Goal: Navigation & Orientation: Find specific page/section

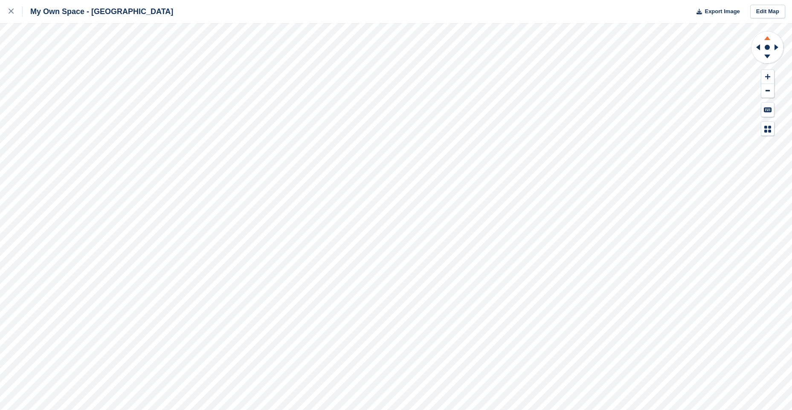
drag, startPoint x: 769, startPoint y: 34, endPoint x: 769, endPoint y: 55, distance: 20.9
click at [766, 36] on icon at bounding box center [767, 37] width 22 height 11
click at [769, 58] on icon at bounding box center [767, 57] width 22 height 11
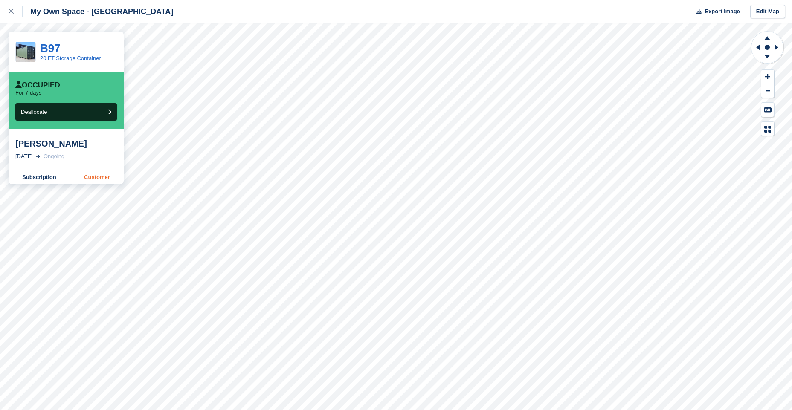
click at [97, 178] on link "Customer" at bounding box center [96, 178] width 53 height 14
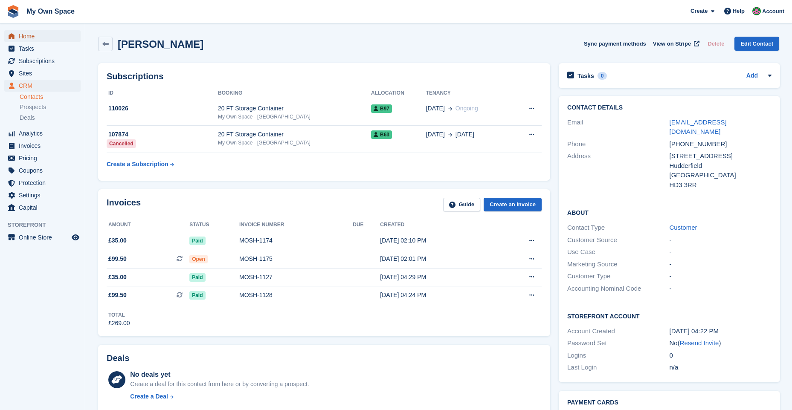
click at [30, 38] on span "Home" at bounding box center [44, 36] width 51 height 12
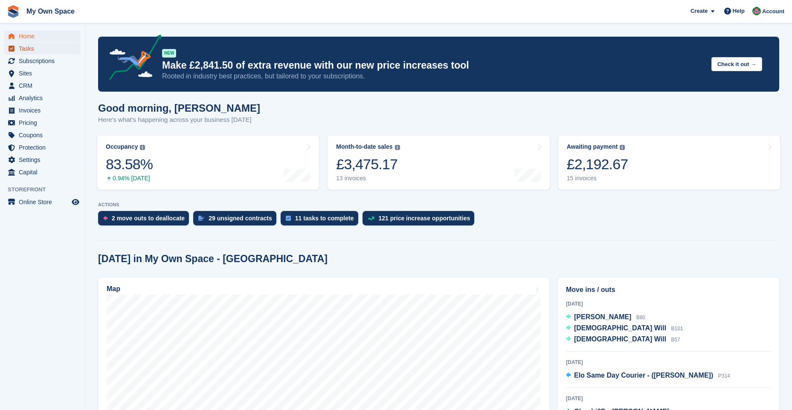
click at [29, 48] on span "Tasks" at bounding box center [44, 49] width 51 height 12
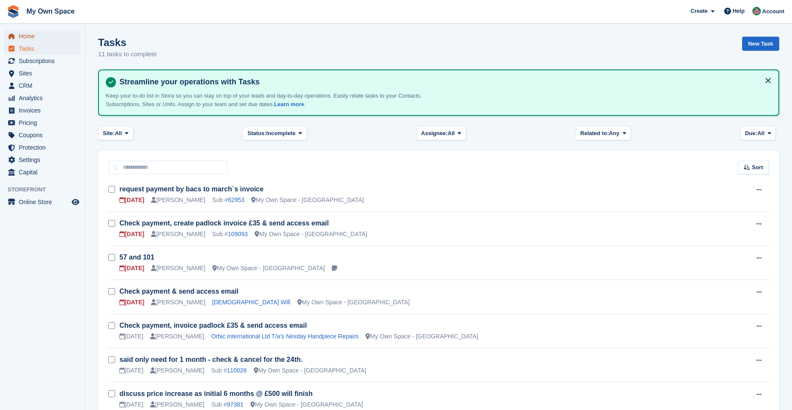
click at [33, 38] on span "Home" at bounding box center [44, 36] width 51 height 12
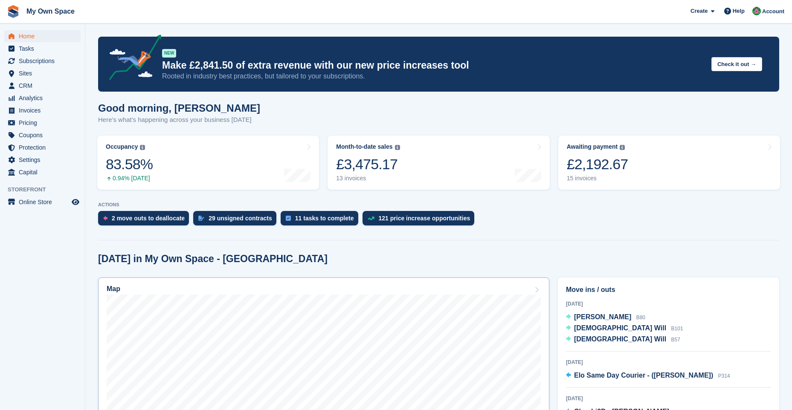
scroll to position [213, 0]
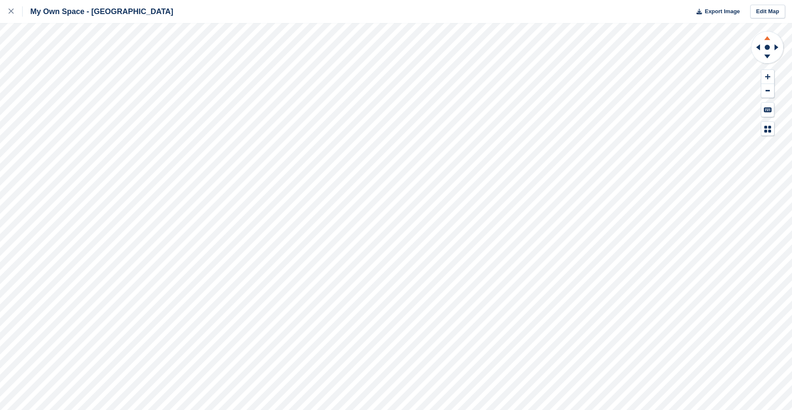
click at [770, 37] on icon at bounding box center [767, 37] width 22 height 11
drag, startPoint x: 767, startPoint y: 53, endPoint x: 758, endPoint y: 65, distance: 15.5
click at [767, 54] on icon at bounding box center [767, 57] width 22 height 11
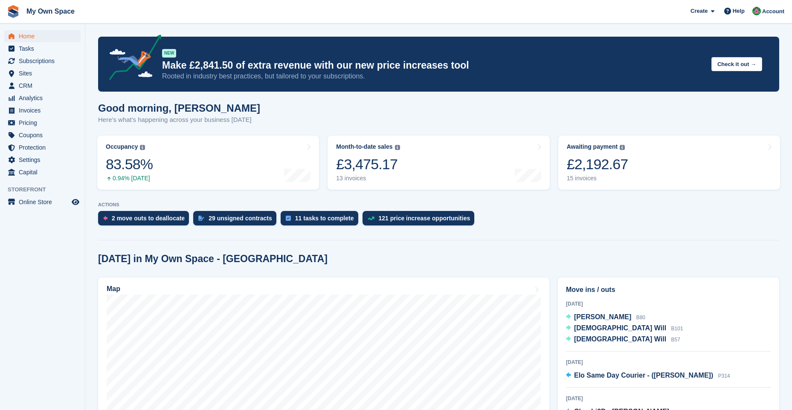
scroll to position [341, 0]
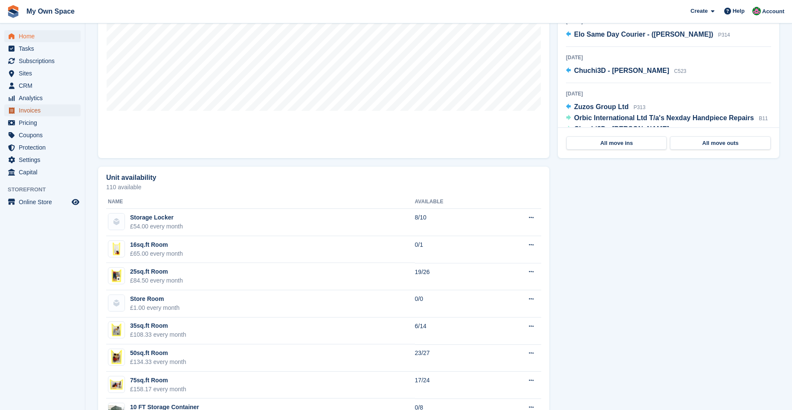
click at [46, 109] on span "Invoices" at bounding box center [44, 110] width 51 height 12
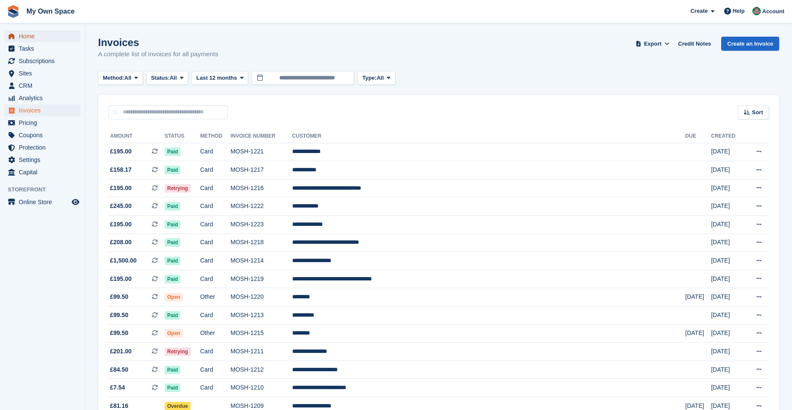
click at [40, 36] on span "Home" at bounding box center [44, 36] width 51 height 12
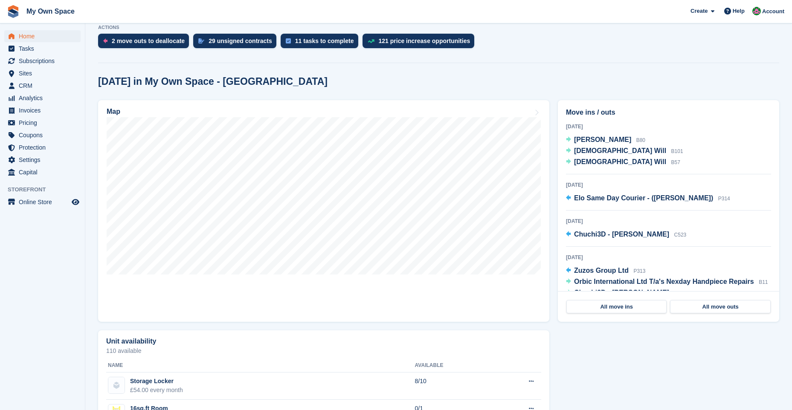
scroll to position [176, 0]
